Goal: Transaction & Acquisition: Purchase product/service

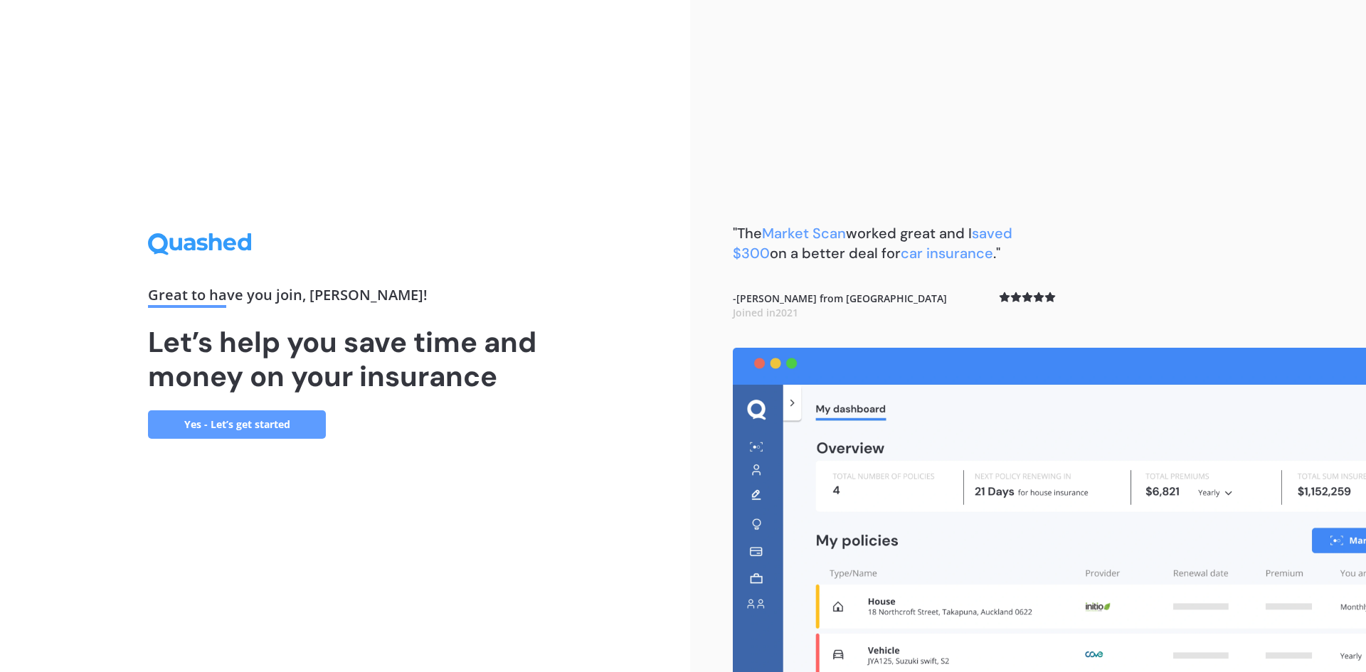
click at [218, 417] on link "Yes - Let’s get started" at bounding box center [237, 424] width 178 height 28
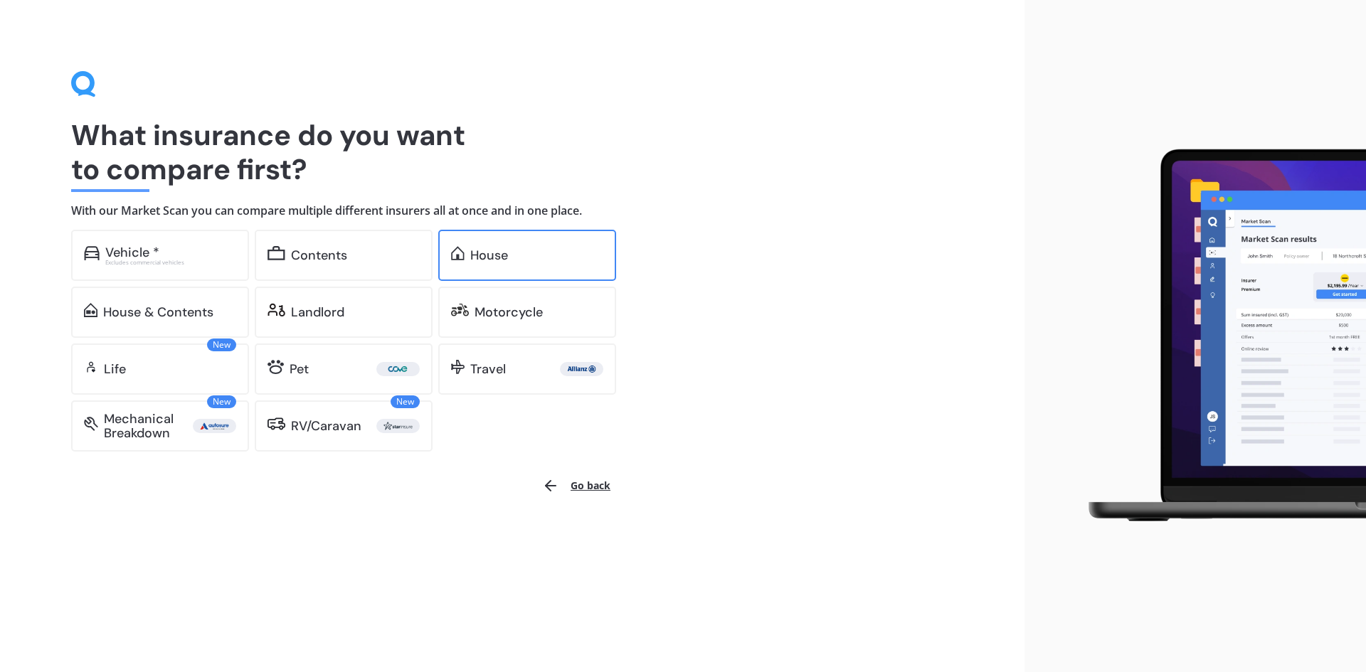
click at [489, 248] on div "House" at bounding box center [489, 255] width 38 height 14
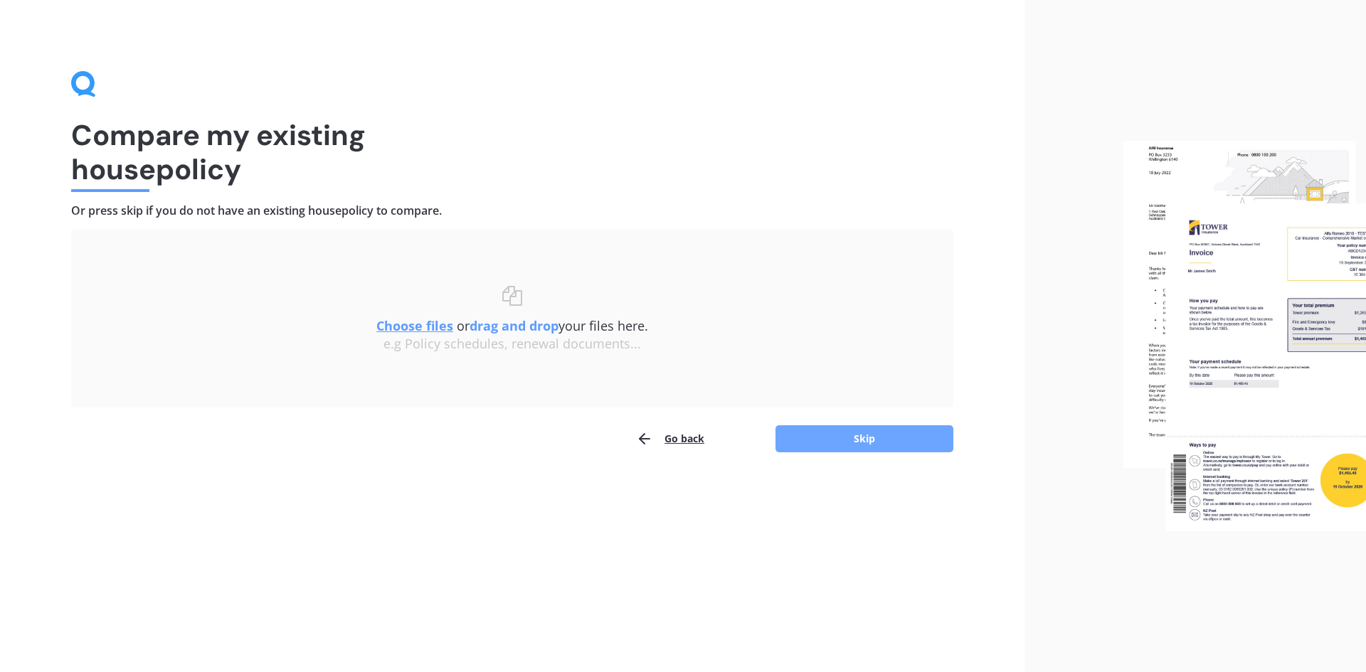
click at [846, 439] on button "Skip" at bounding box center [864, 438] width 178 height 27
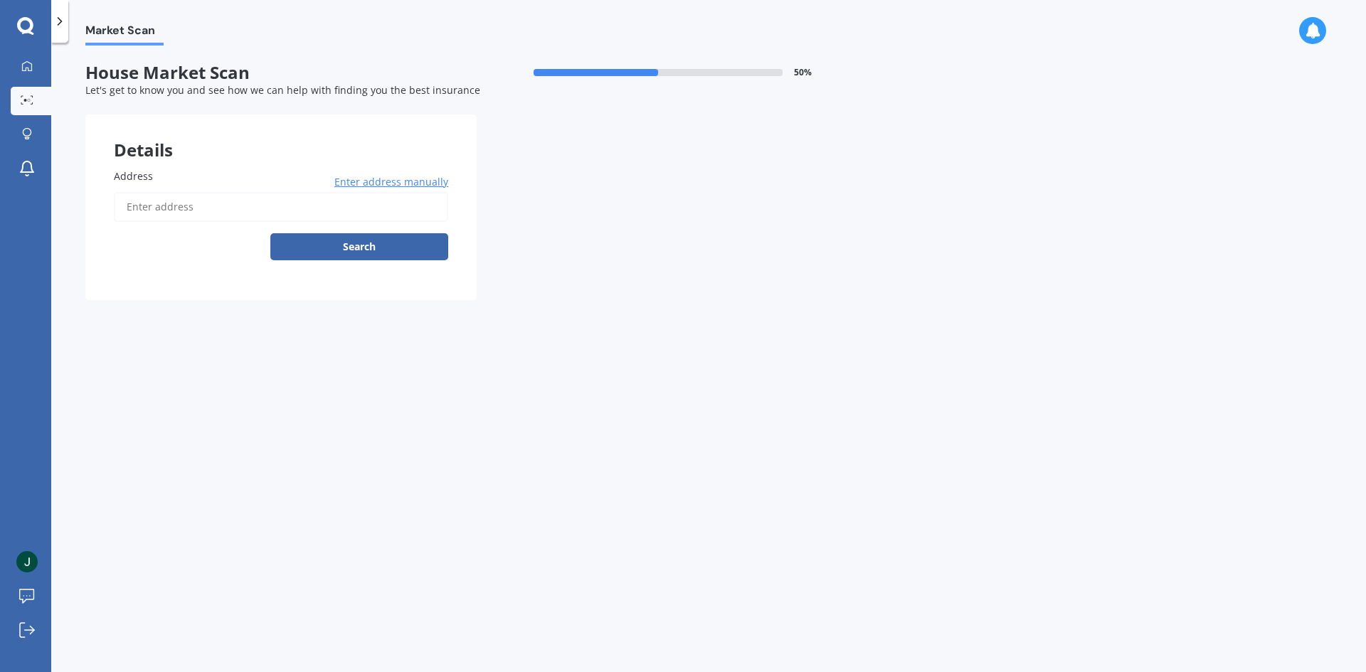
click at [129, 170] on span "Address" at bounding box center [133, 176] width 39 height 14
click at [129, 192] on input "Address" at bounding box center [281, 207] width 334 height 30
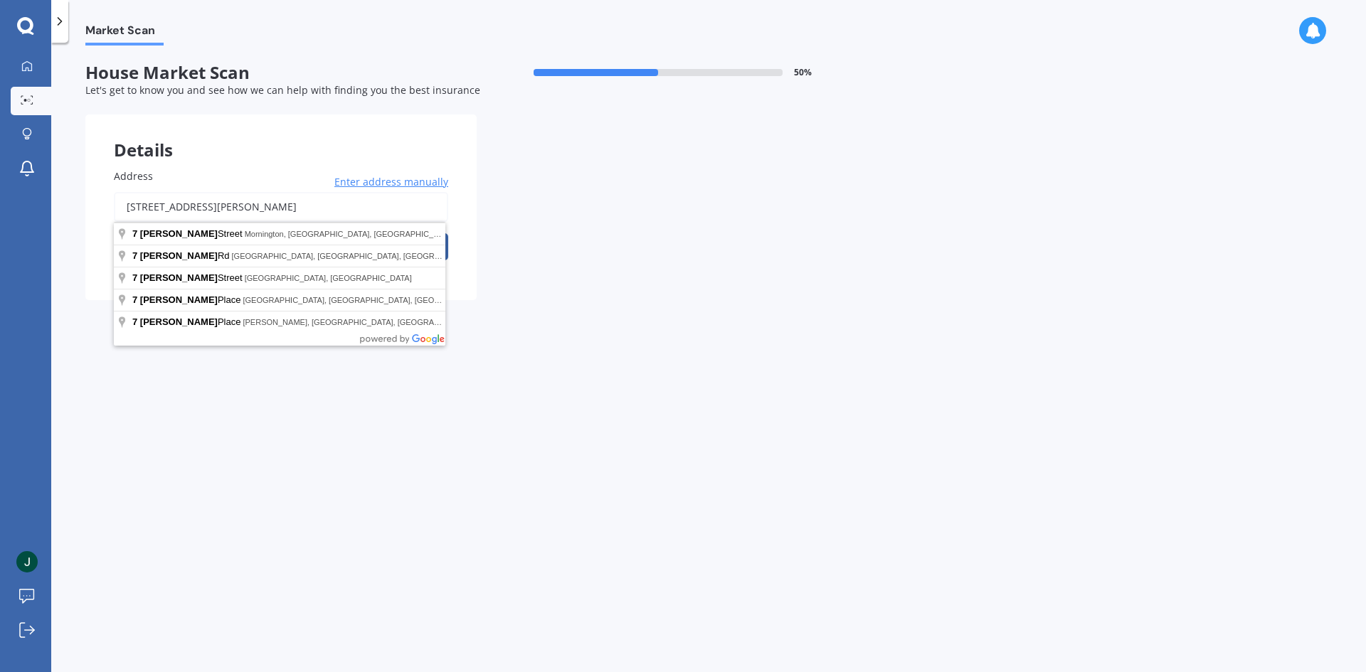
type input "[STREET_ADDRESS][PERSON_NAME]"
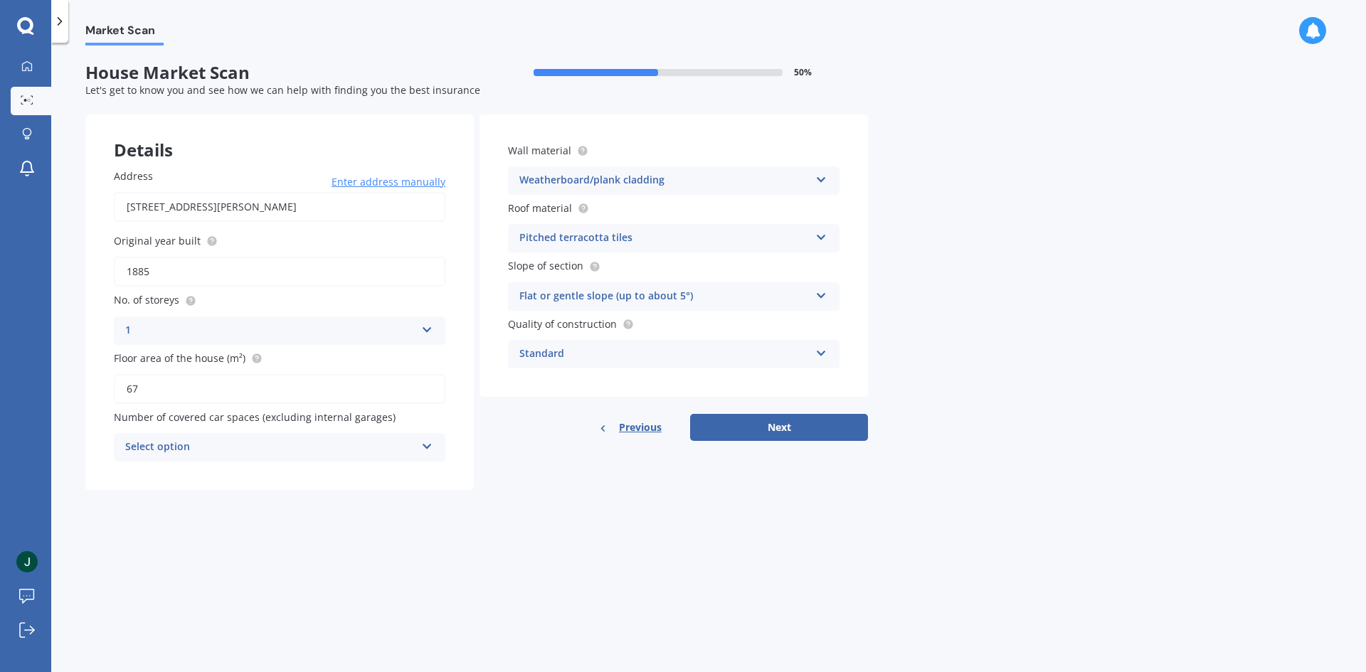
click at [427, 445] on icon at bounding box center [427, 444] width 12 height 10
click at [129, 499] on span "1" at bounding box center [129, 501] width 6 height 14
click at [779, 427] on button "Next" at bounding box center [779, 427] width 178 height 27
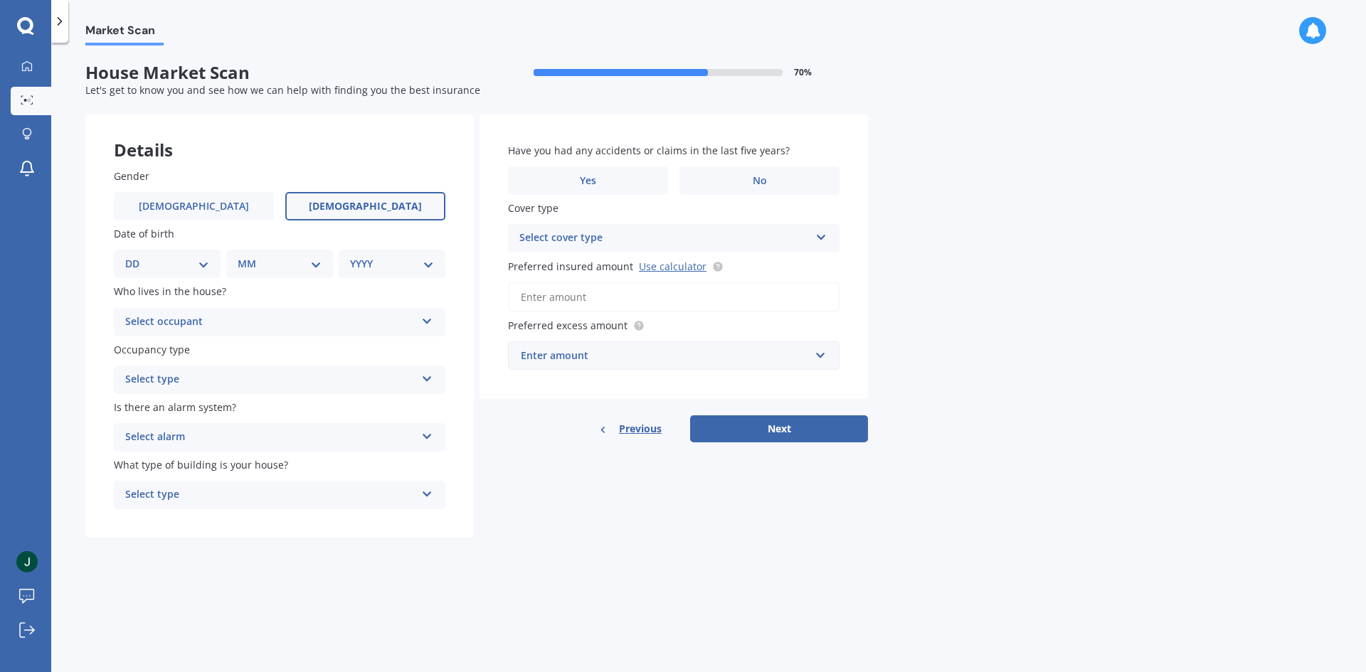
click at [369, 205] on span "[DEMOGRAPHIC_DATA]" at bounding box center [365, 207] width 113 height 12
click at [0, 0] on input "[DEMOGRAPHIC_DATA]" at bounding box center [0, 0] width 0 height 0
click at [203, 260] on select "DD 01 02 03 04 05 06 07 08 09 10 11 12 13 14 15 16 17 18 19 20 21 22 23 24 25 2…" at bounding box center [167, 264] width 84 height 16
click at [248, 573] on div "Market Scan House Market Scan 70 % Let's get to know you and see how we can hel…" at bounding box center [708, 361] width 1315 height 630
click at [422, 319] on icon at bounding box center [427, 319] width 12 height 10
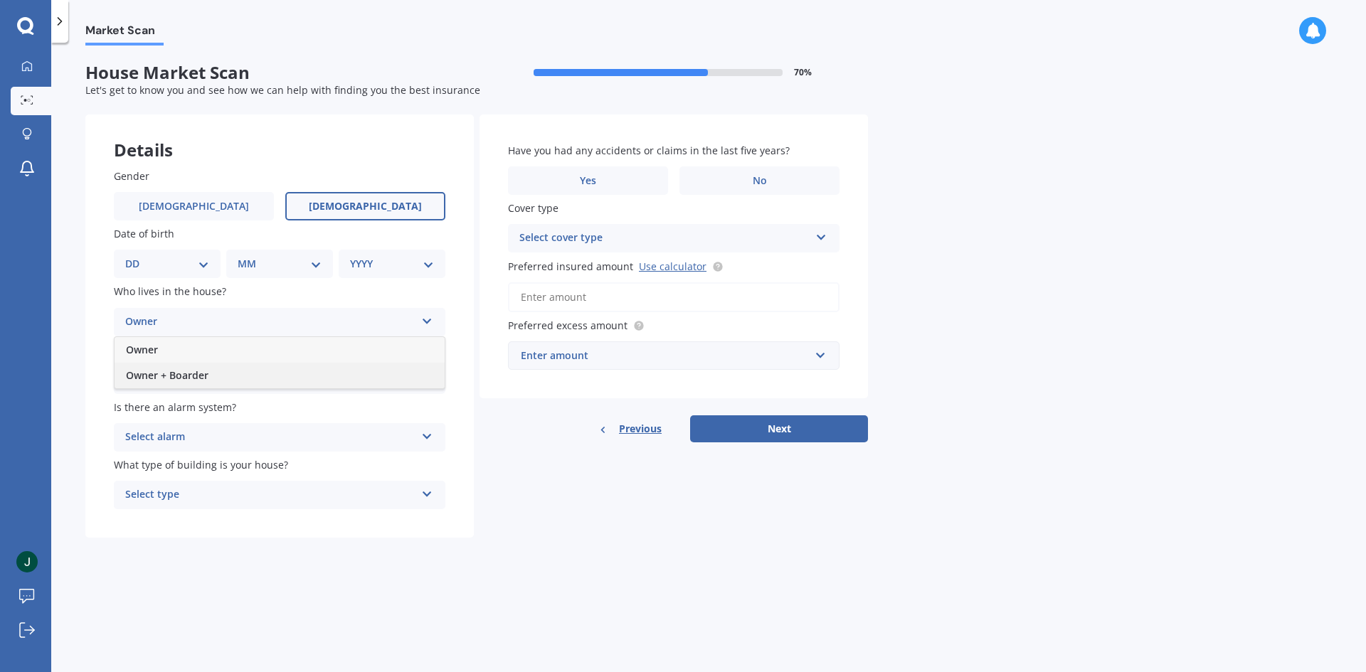
click at [129, 377] on span "Owner + Boarder" at bounding box center [167, 375] width 83 height 14
click at [424, 376] on icon at bounding box center [427, 376] width 12 height 10
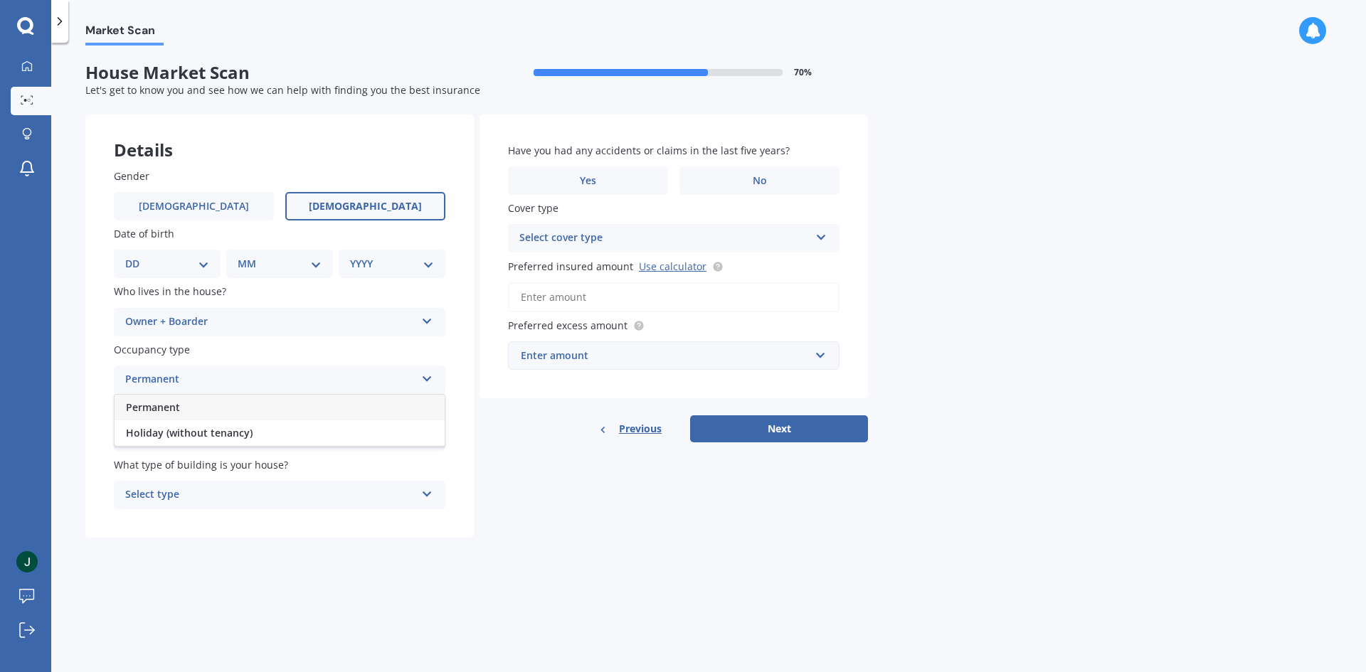
click at [164, 405] on span "Permanent" at bounding box center [153, 407] width 54 height 14
click at [425, 432] on icon at bounding box center [427, 434] width 12 height 10
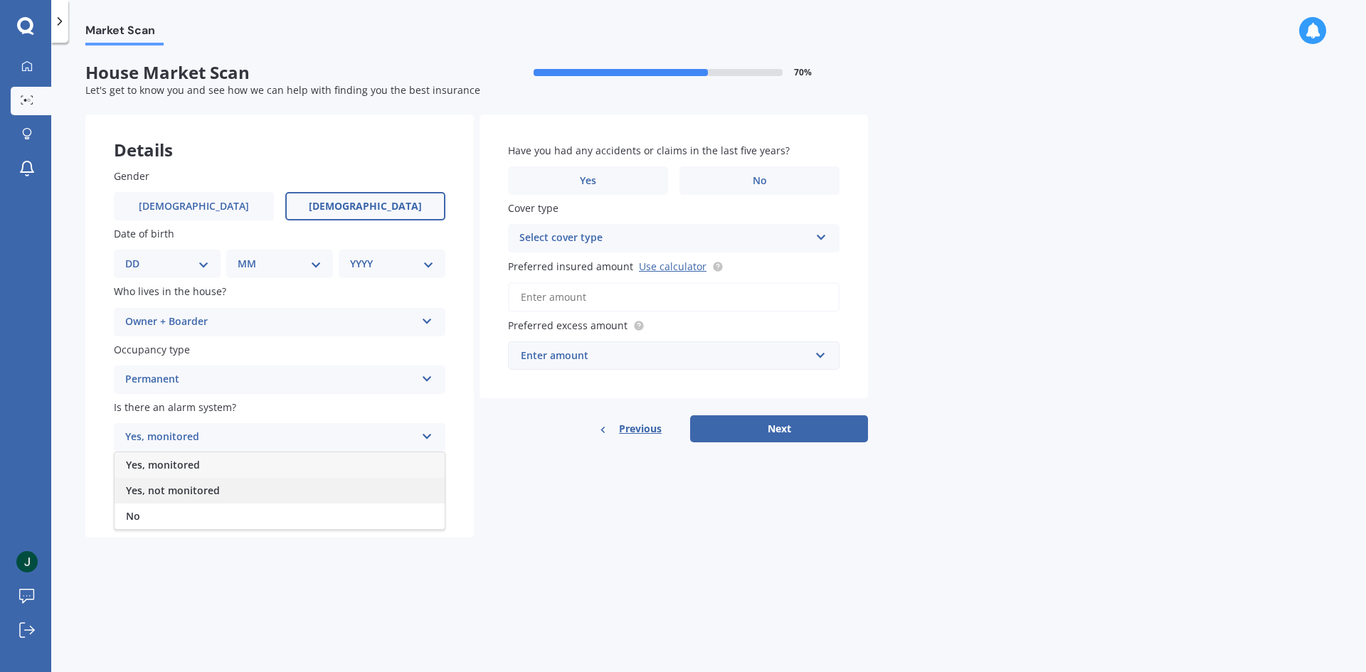
click at [155, 489] on span "Yes, not monitored" at bounding box center [173, 491] width 94 height 14
click at [424, 491] on icon at bounding box center [427, 492] width 12 height 10
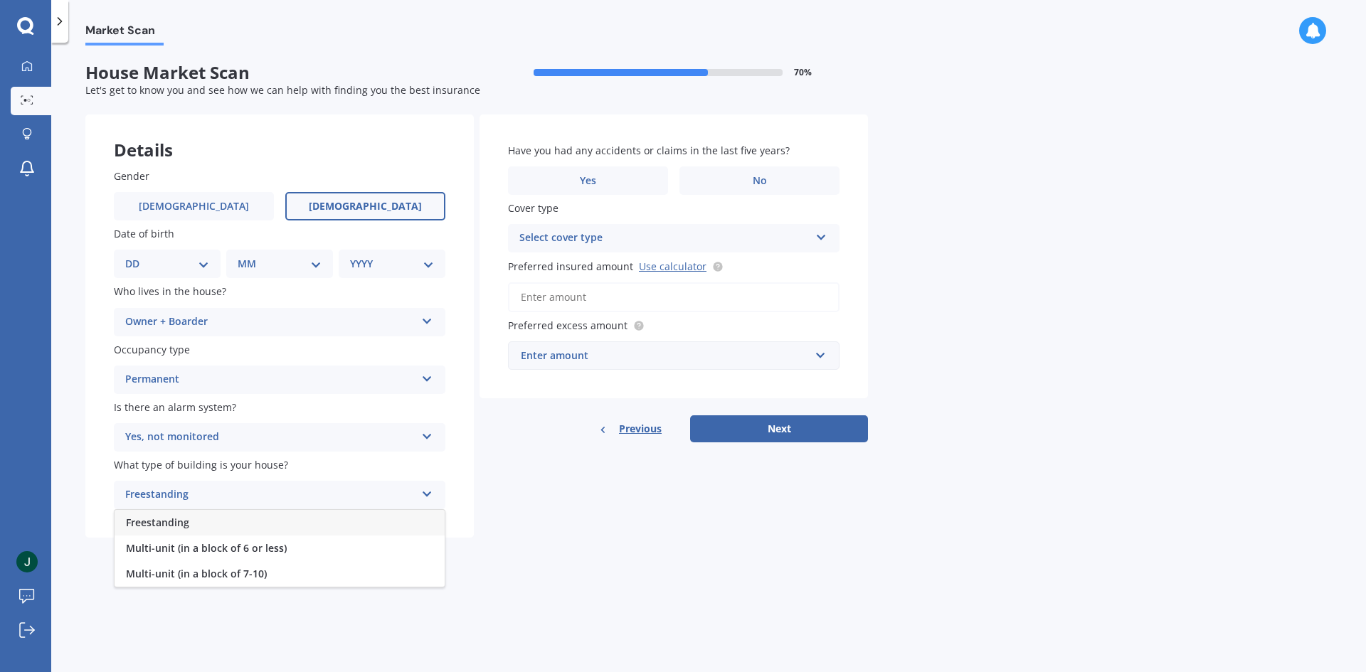
click at [154, 522] on span "Freestanding" at bounding box center [157, 523] width 63 height 14
click at [206, 260] on select "DD 01 02 03 04 05 06 07 08 09 10 11 12 13 14 15 16 17 18 19 20 21 22 23 24 25 2…" at bounding box center [167, 264] width 84 height 16
select select "11"
click at [137, 256] on select "DD 01 02 03 04 05 06 07 08 09 10 11 12 13 14 15 16 17 18 19 20 21 22 23 24 25 2…" at bounding box center [167, 264] width 84 height 16
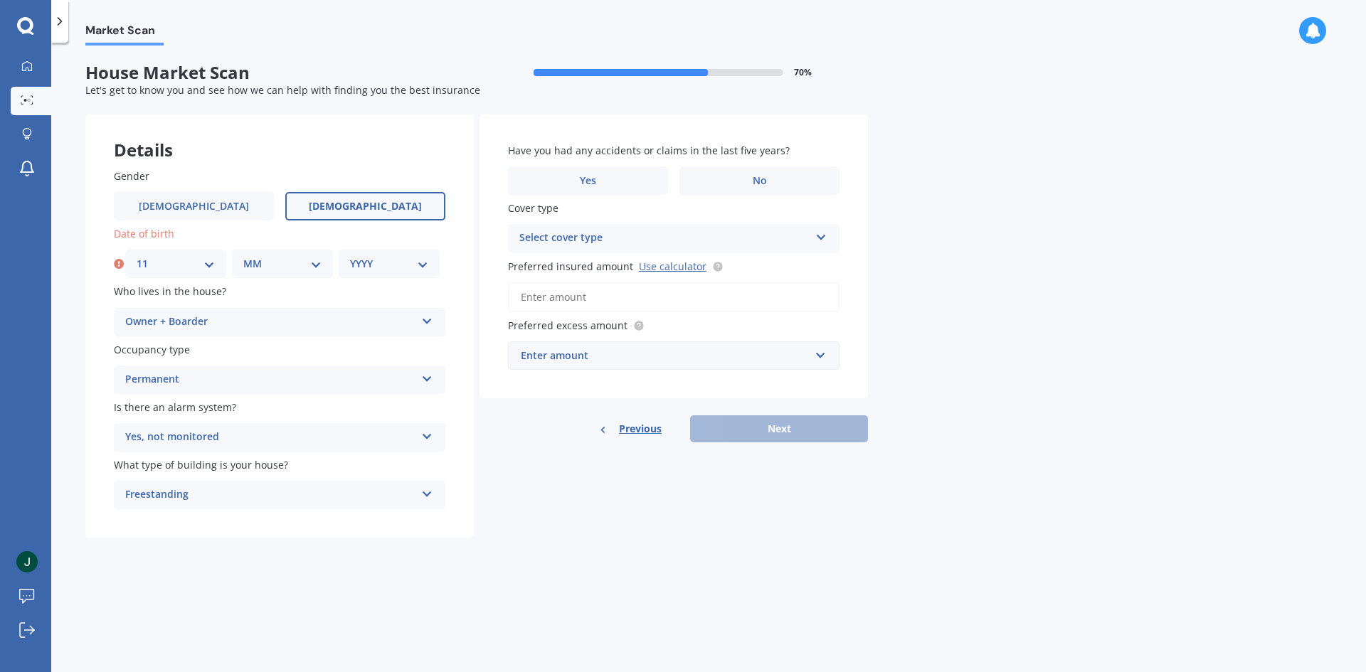
click at [314, 260] on select "MM 01 02 03 04 05 06 07 08 09 10 11 12" at bounding box center [282, 264] width 78 height 16
select select "04"
click at [243, 256] on select "MM 01 02 03 04 05 06 07 08 09 10 11 12" at bounding box center [282, 264] width 78 height 16
click at [420, 262] on select "YYYY 2009 2008 2007 2006 2005 2004 2003 2002 2001 2000 1999 1998 1997 1996 1995…" at bounding box center [389, 264] width 78 height 16
select select "1981"
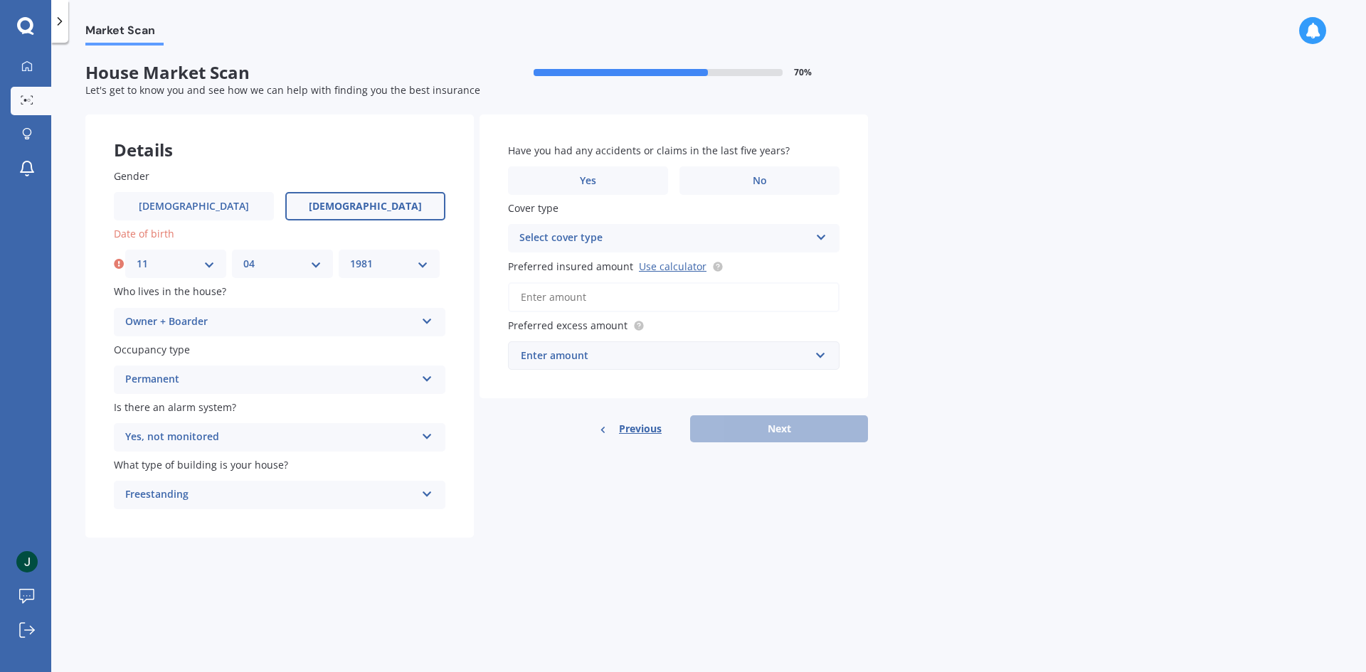
click at [350, 256] on select "YYYY 2009 2008 2007 2006 2005 2004 2003 2002 2001 2000 1999 1998 1997 1996 1995…" at bounding box center [389, 264] width 78 height 16
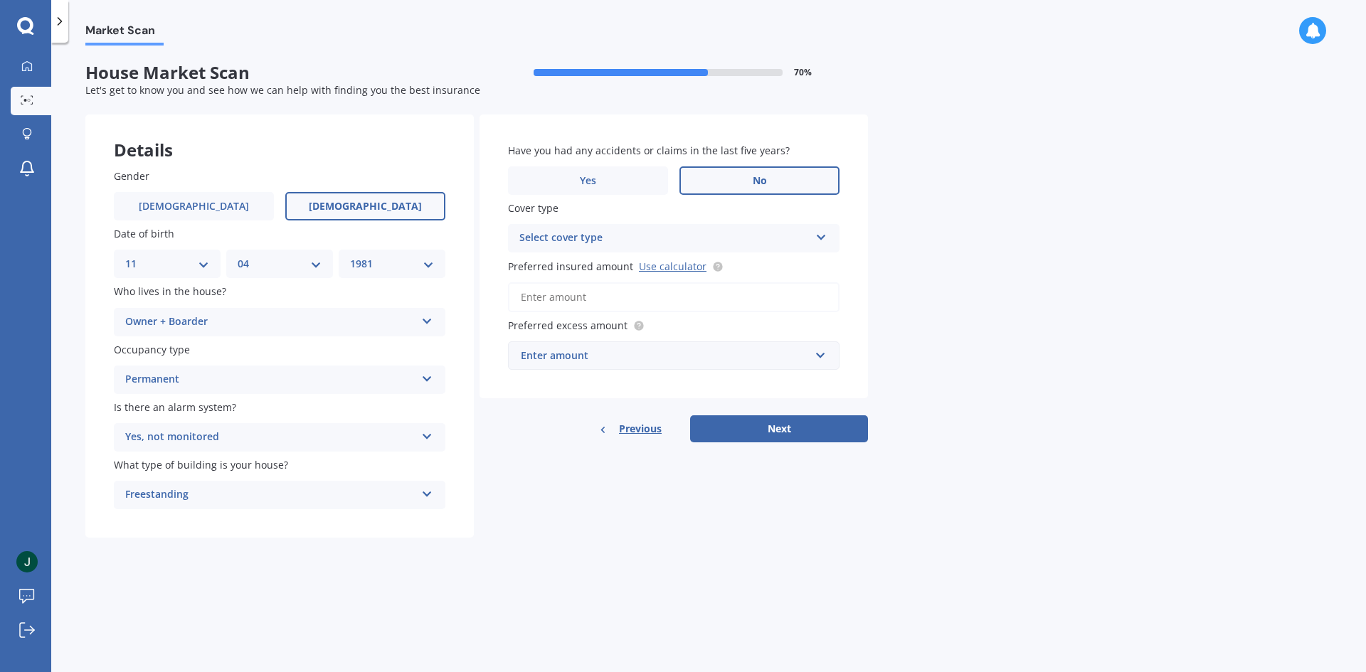
click at [760, 175] on span "No" at bounding box center [760, 181] width 14 height 12
click at [0, 0] on input "No" at bounding box center [0, 0] width 0 height 0
click at [820, 236] on icon at bounding box center [821, 235] width 12 height 10
click at [526, 264] on span "High" at bounding box center [531, 266] width 23 height 14
click at [668, 265] on link "Use calculator" at bounding box center [673, 267] width 68 height 14
